Goal: Transaction & Acquisition: Purchase product/service

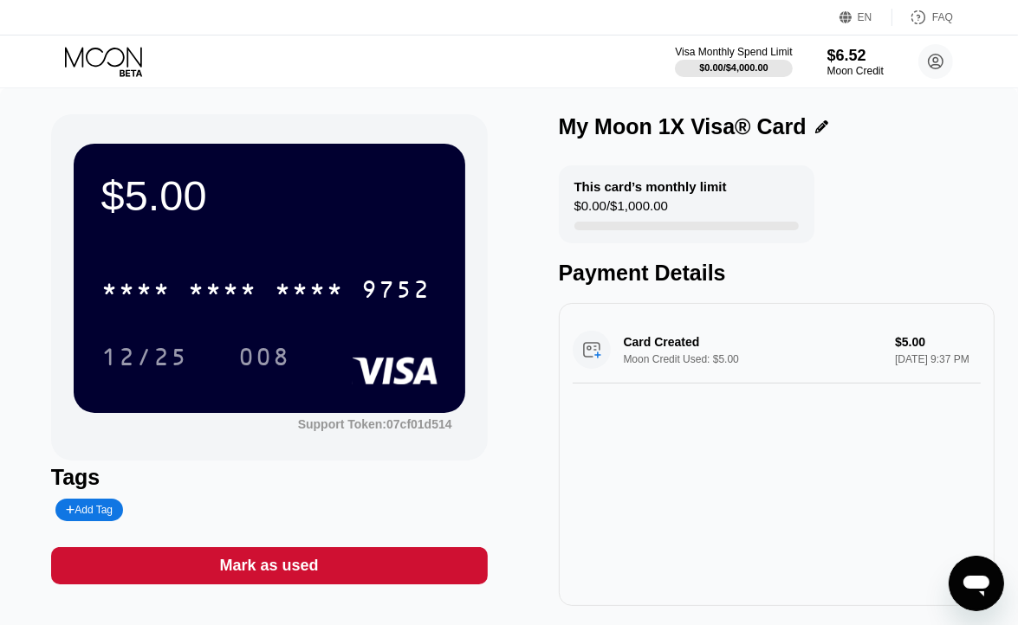
click at [129, 57] on icon at bounding box center [105, 62] width 81 height 30
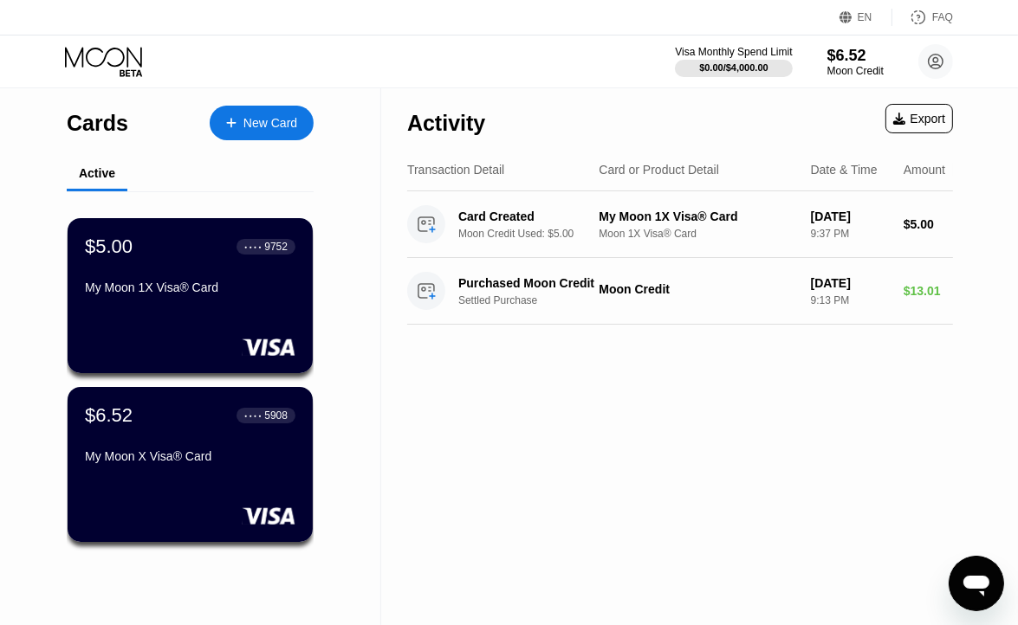
click at [260, 125] on div "New Card" at bounding box center [270, 123] width 54 height 15
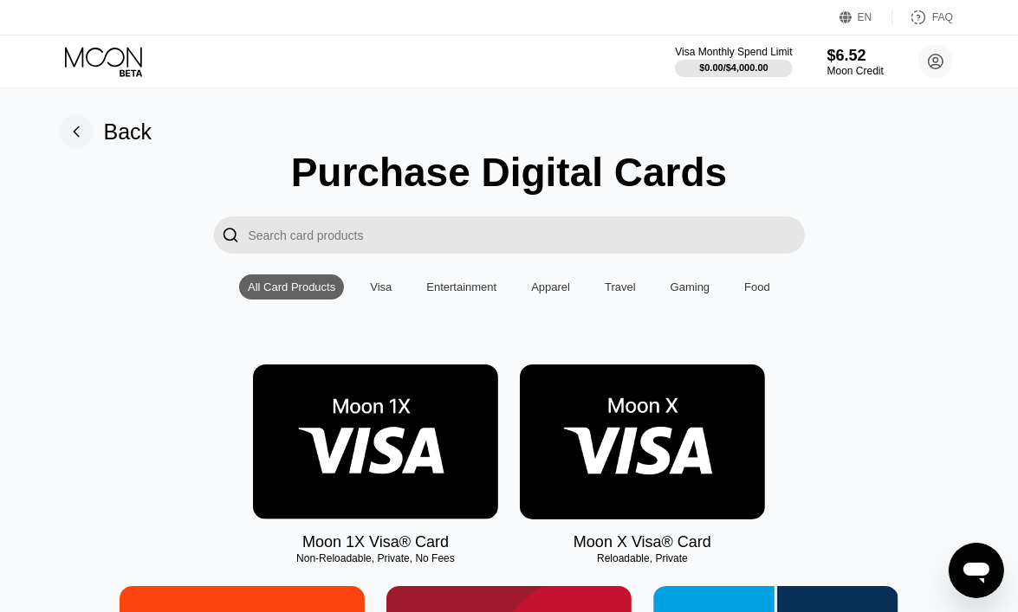
click at [392, 462] on img at bounding box center [375, 442] width 245 height 155
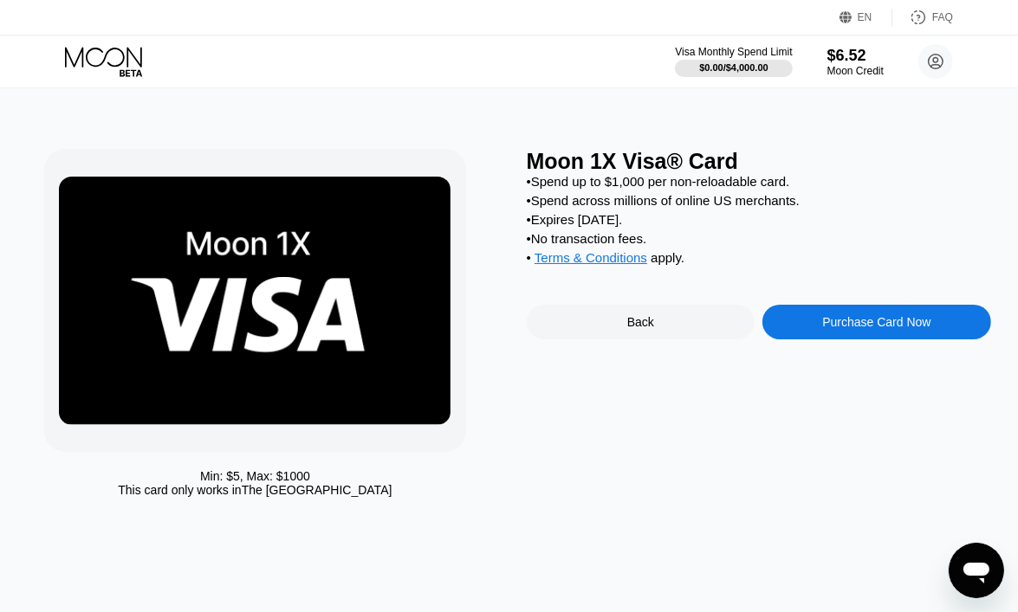
click at [883, 329] on div "Purchase Card Now" at bounding box center [876, 322] width 108 height 14
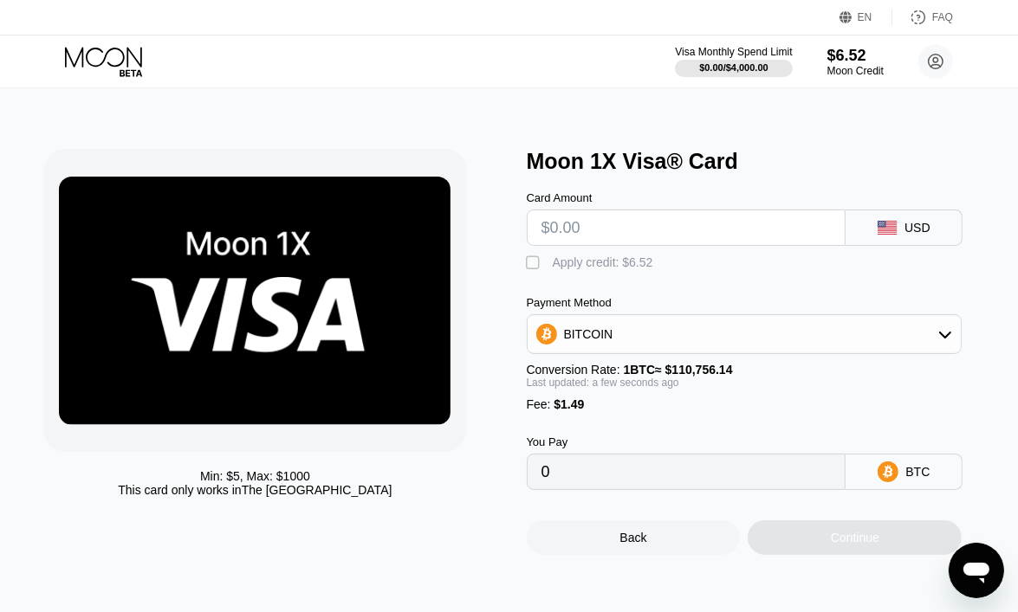
click at [607, 234] on input "text" at bounding box center [686, 228] width 290 height 35
type input "$5"
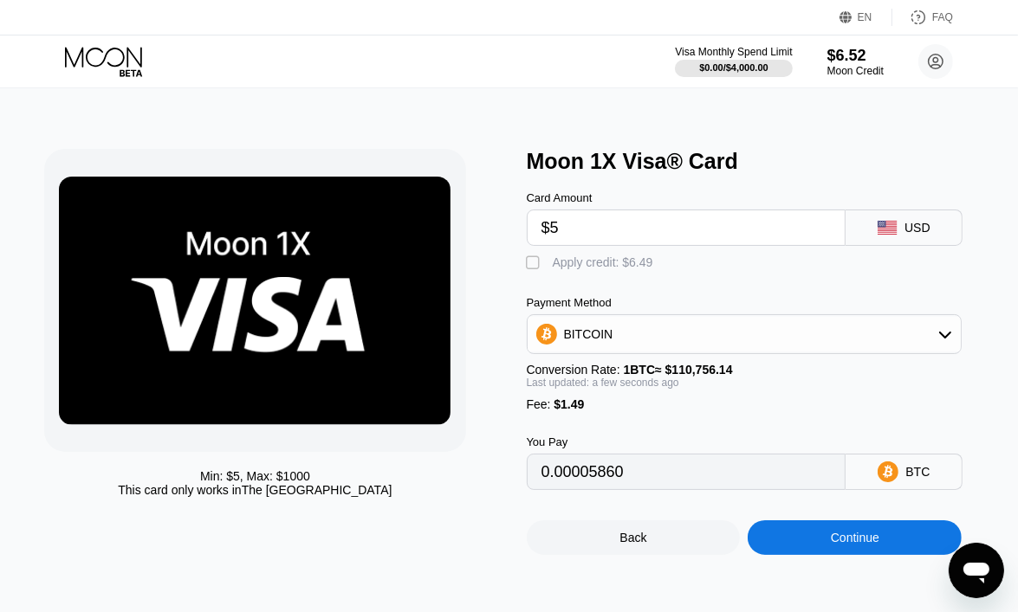
type input "0.00005860"
type input "$5"
click at [629, 269] on div "Apply credit: $6.49" at bounding box center [603, 263] width 100 height 14
type input "0"
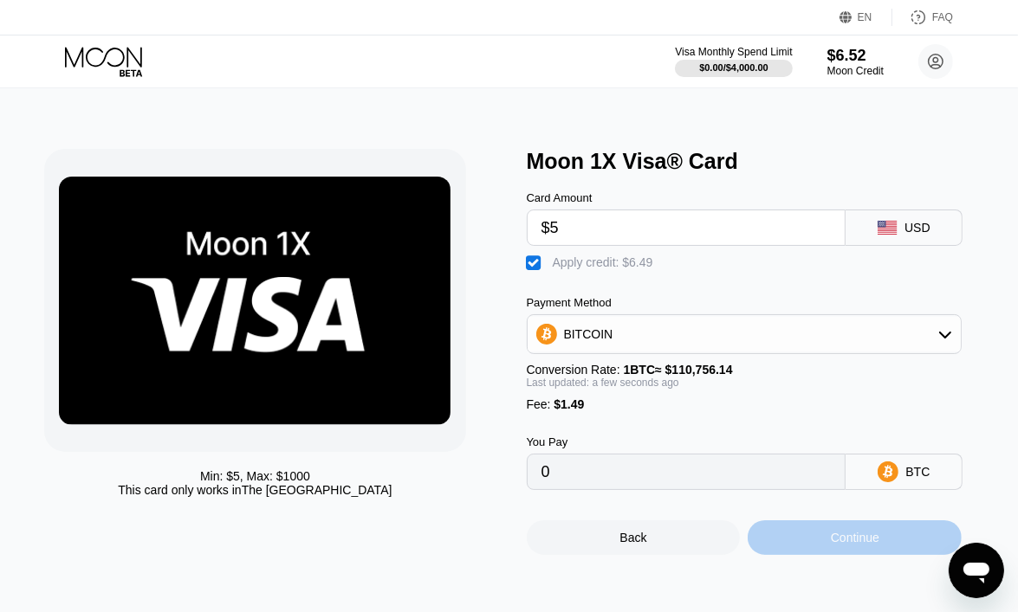
click at [863, 545] on div "Continue" at bounding box center [855, 538] width 49 height 14
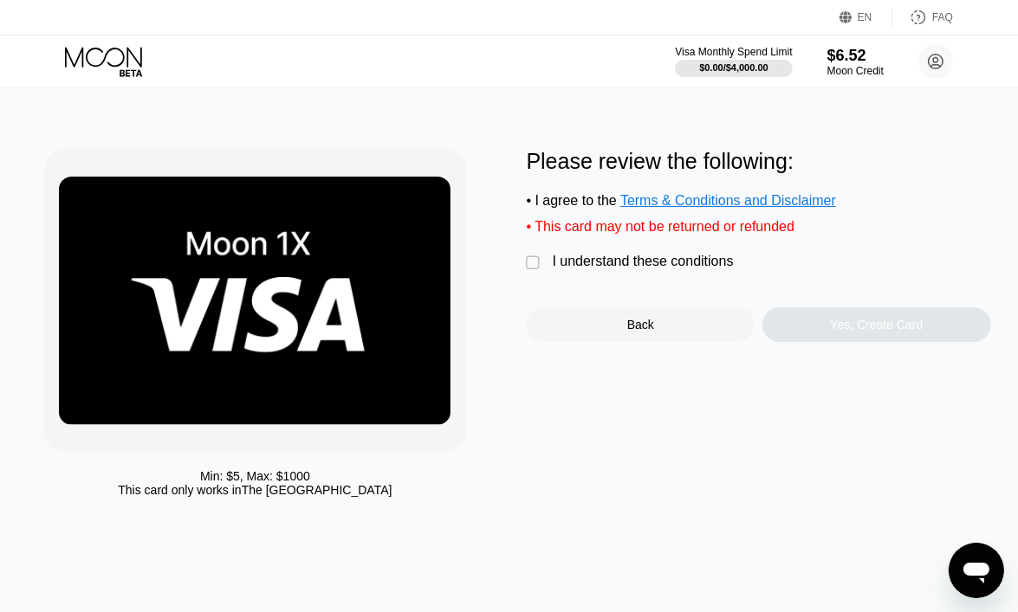
click at [631, 269] on div "I understand these conditions" at bounding box center [643, 262] width 181 height 16
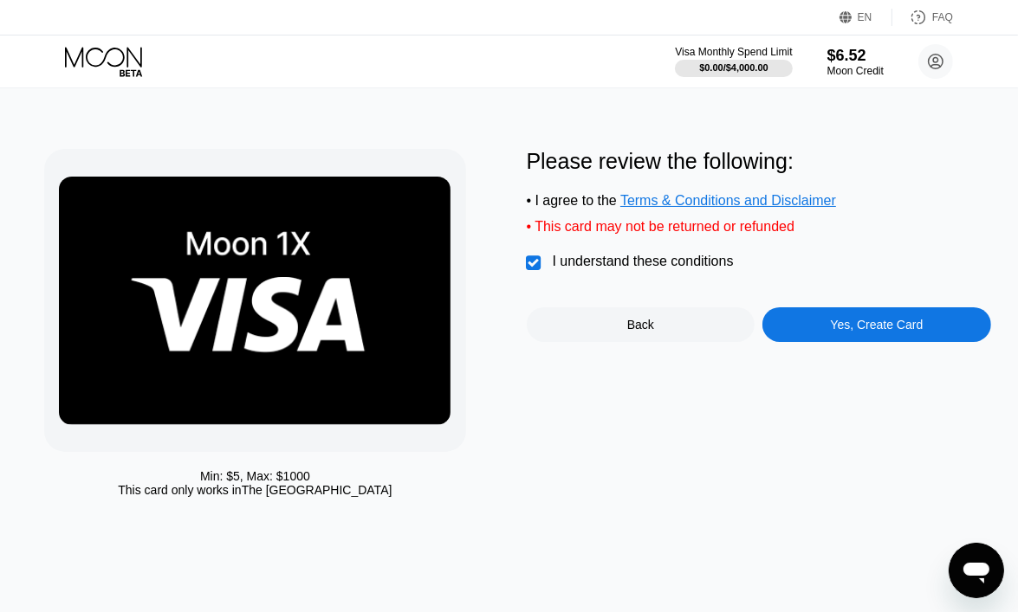
click at [901, 332] on div "Yes, Create Card" at bounding box center [877, 325] width 93 height 14
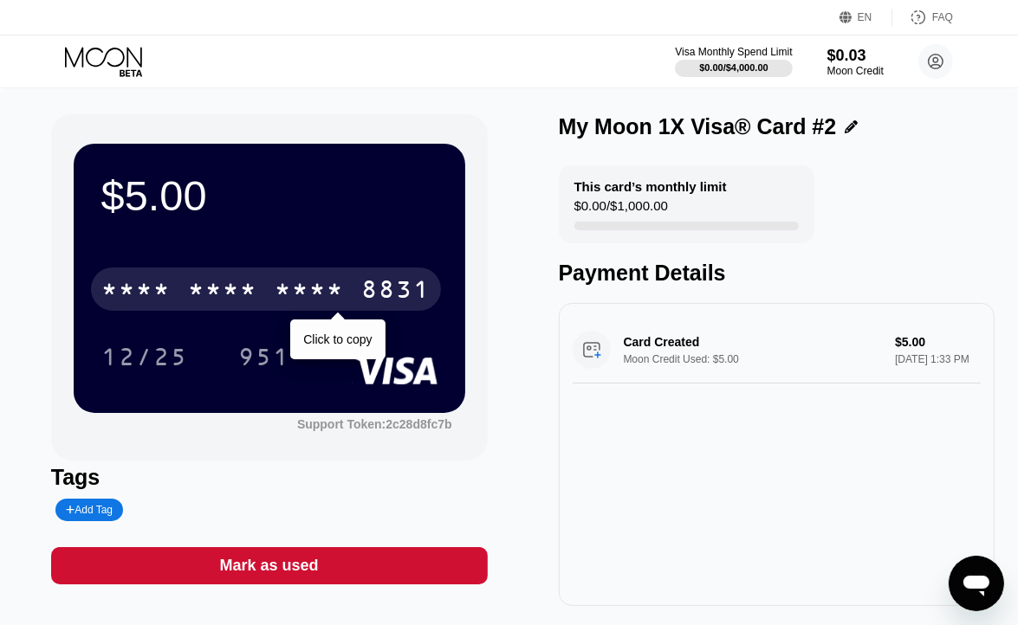
click at [260, 300] on div "* * * * * * * * * * * * 8831" at bounding box center [266, 289] width 350 height 43
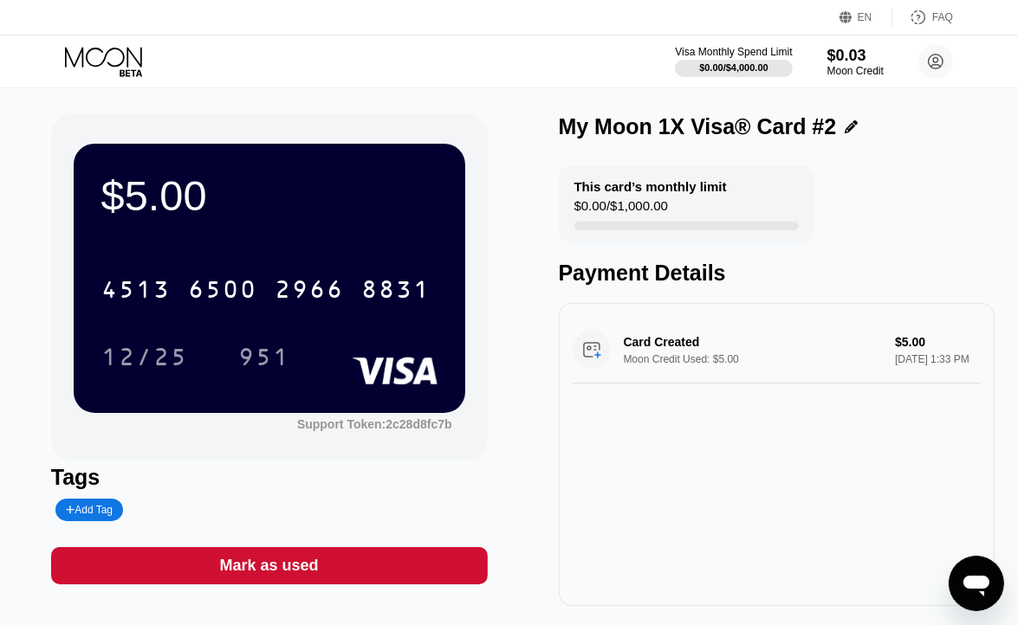
click at [94, 29] on div "EN Language Select an item Save FAQ" at bounding box center [509, 18] width 1018 height 36
click at [106, 47] on icon at bounding box center [105, 62] width 81 height 30
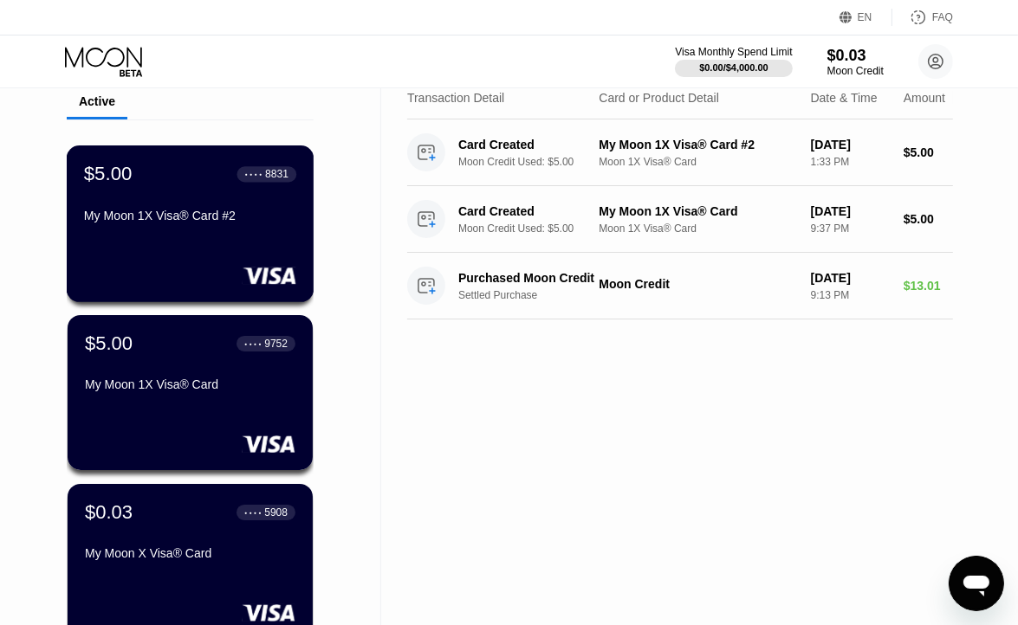
scroll to position [87, 0]
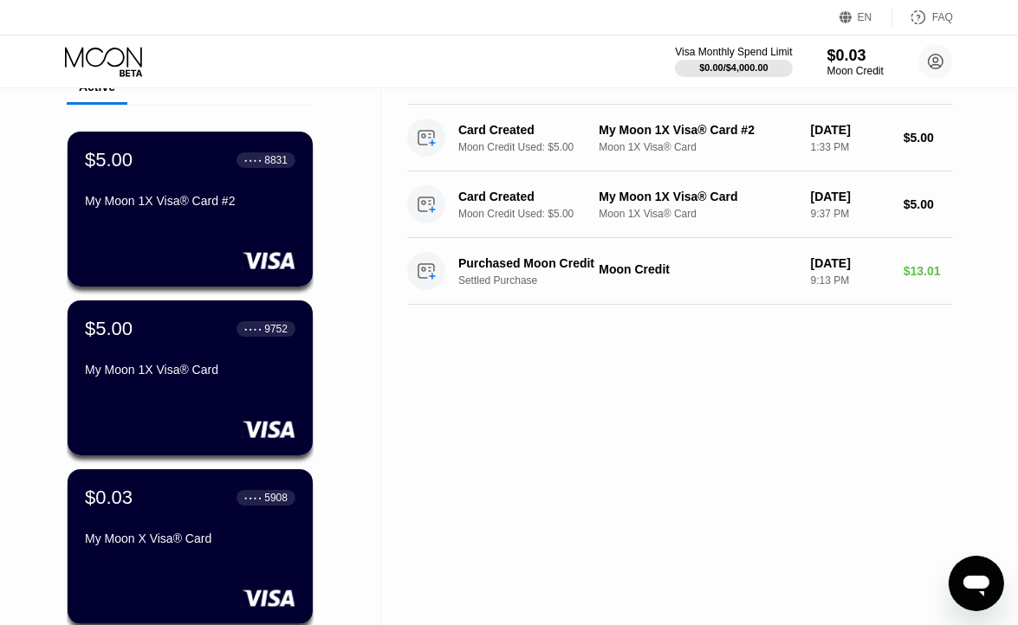
click at [217, 360] on div "$5.00 ● ● ● ● 9752 My Moon 1X Visa® Card" at bounding box center [190, 351] width 211 height 66
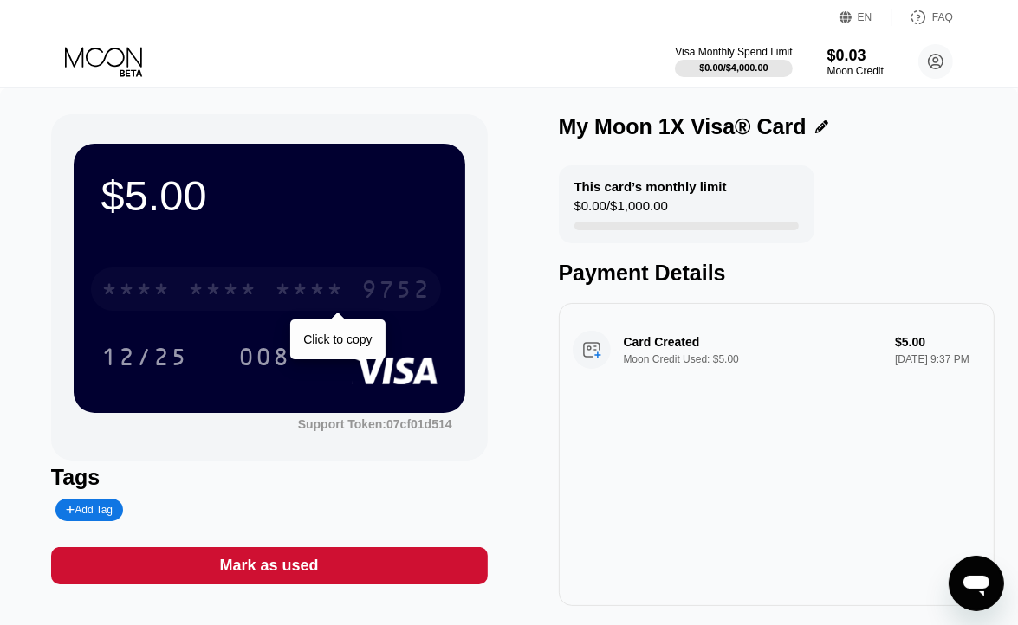
click at [367, 285] on div "9752" at bounding box center [395, 292] width 69 height 28
